Goal: Find specific fact: Find specific fact

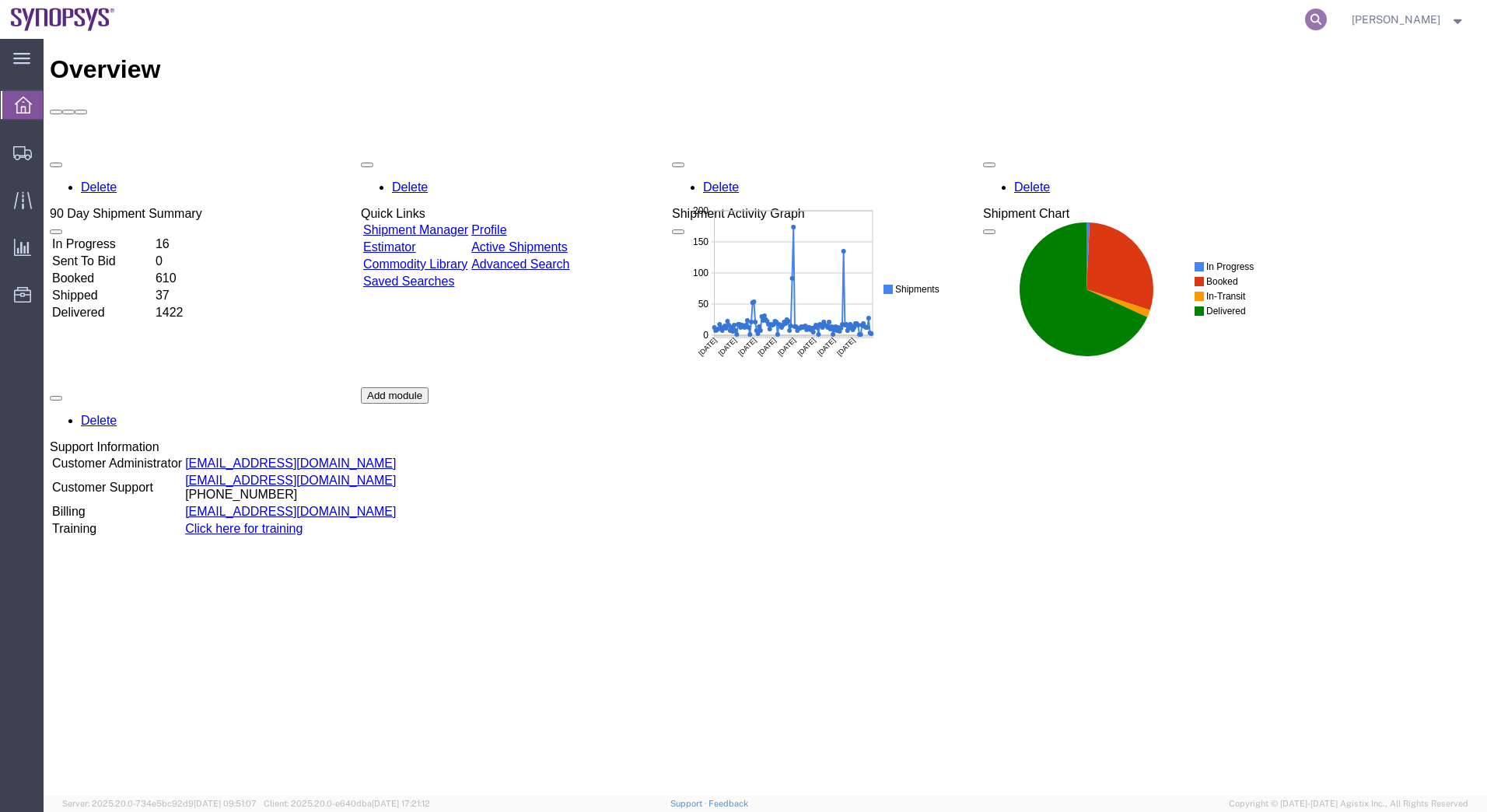
click at [1323, 16] on icon at bounding box center [1316, 19] width 22 height 22
click at [976, 13] on input "search" at bounding box center [1069, 19] width 473 height 38
type input "57072996"
